Goal: Task Accomplishment & Management: Manage account settings

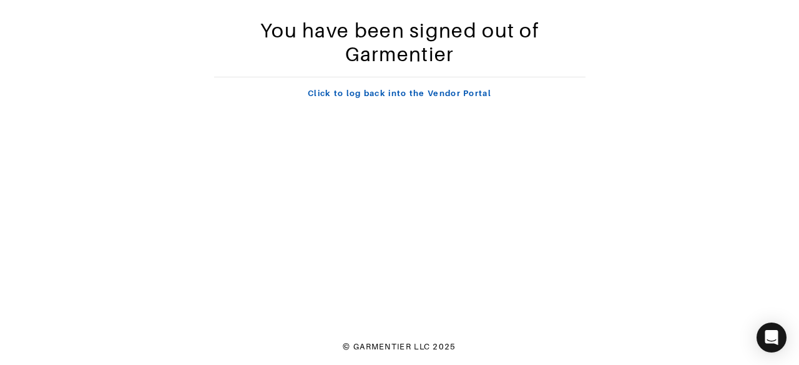
click at [405, 93] on link "Click to log back into the Vendor Portal" at bounding box center [400, 93] width 184 height 9
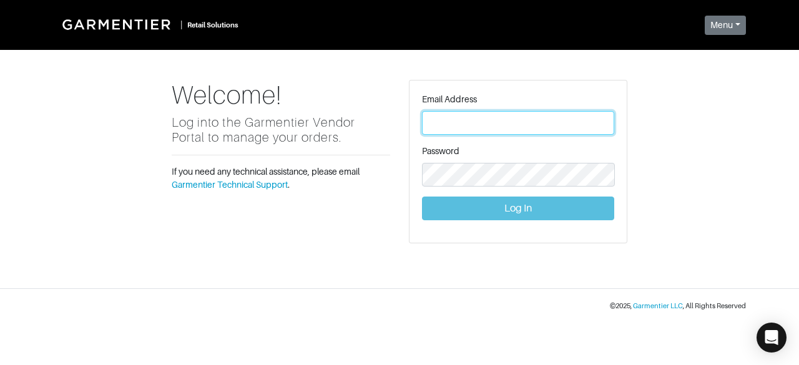
type input "[PERSON_NAME][EMAIL_ADDRESS][DOMAIN_NAME]"
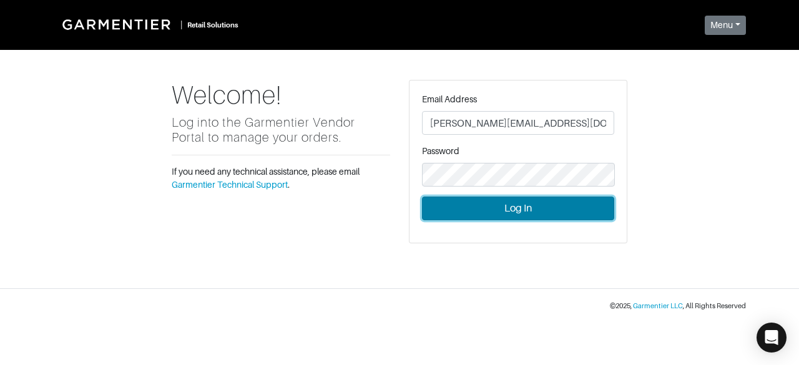
click at [513, 208] on button "Log In" at bounding box center [518, 209] width 192 height 24
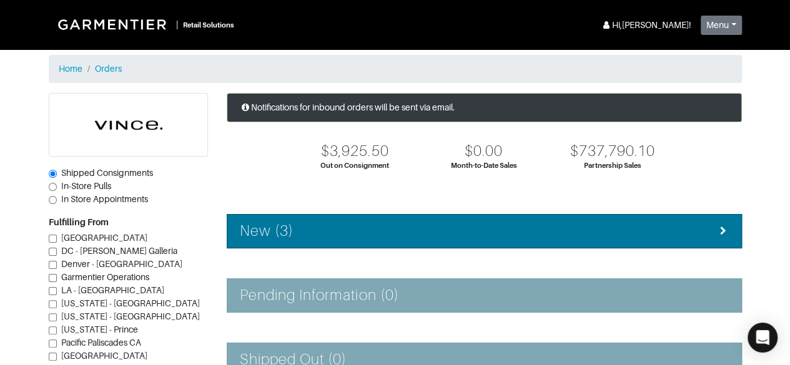
click at [428, 242] on li "New (3)" at bounding box center [484, 231] width 515 height 34
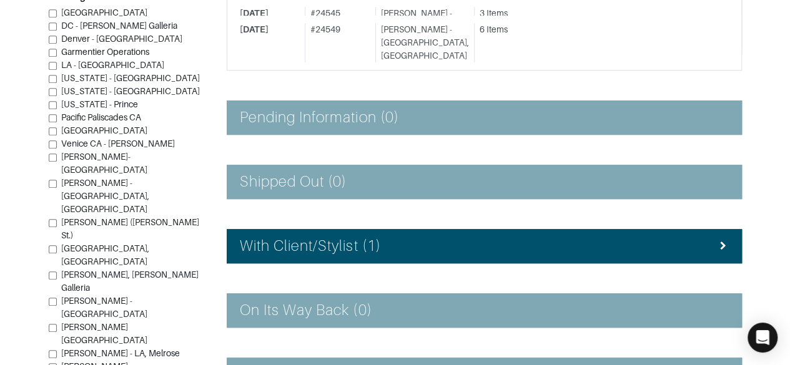
scroll to position [360, 0]
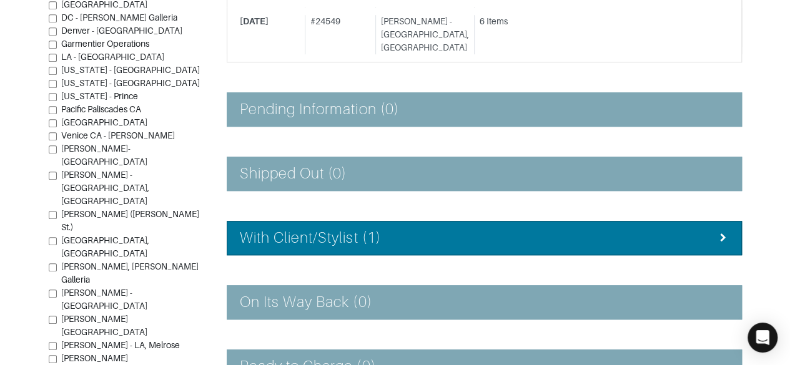
click at [254, 229] on h4 "With Client/Stylist (1)" at bounding box center [310, 238] width 141 height 18
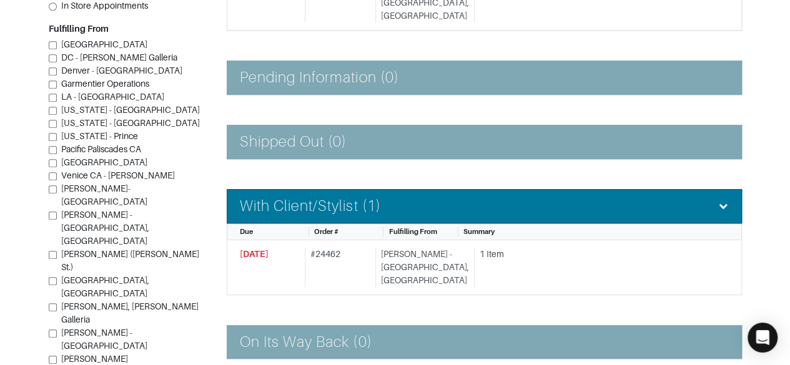
scroll to position [394, 0]
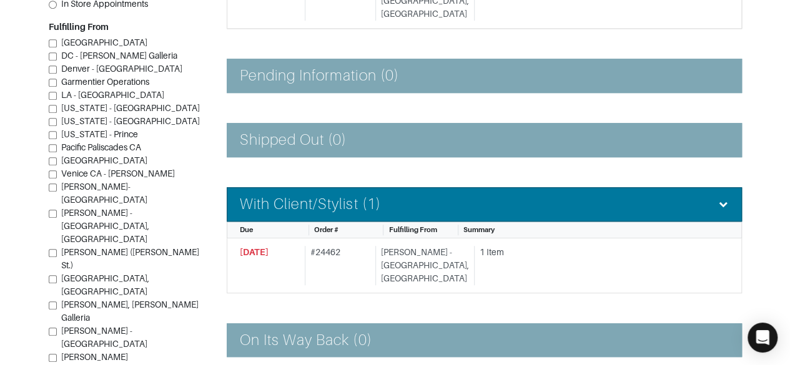
click at [482, 246] on div "1 Item" at bounding box center [596, 265] width 245 height 39
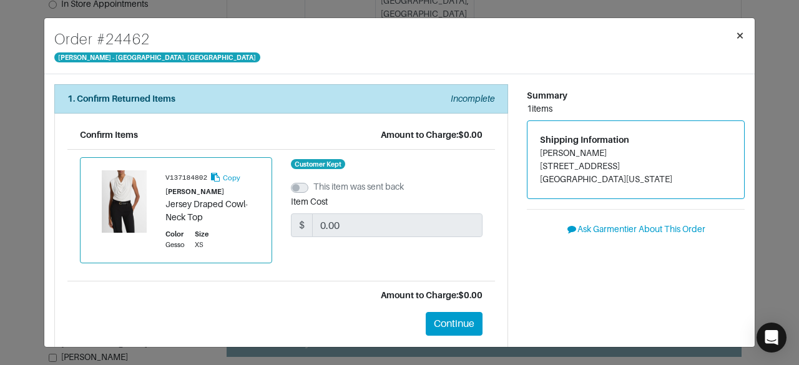
click at [733, 39] on button "×" at bounding box center [740, 35] width 29 height 35
